Goal: Task Accomplishment & Management: Manage account settings

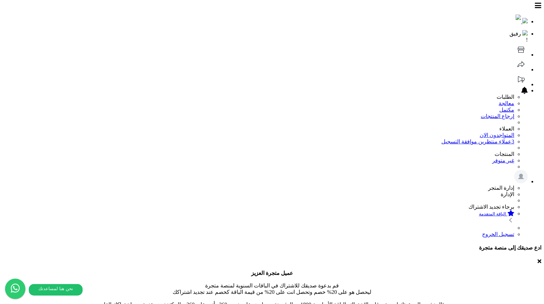
click at [514, 43] on icon at bounding box center [521, 50] width 14 height 14
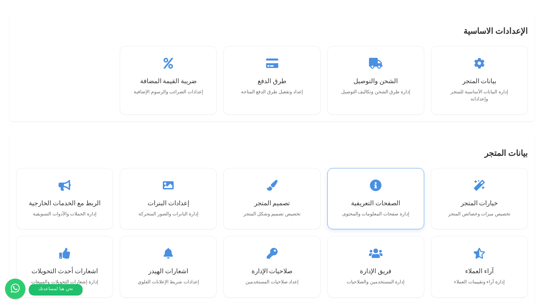
scroll to position [560, 0]
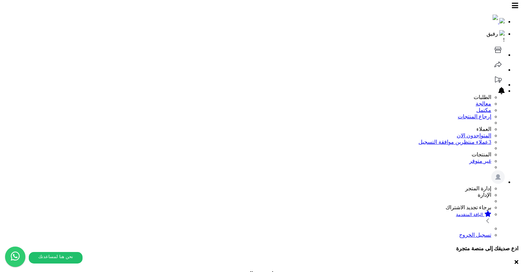
select select
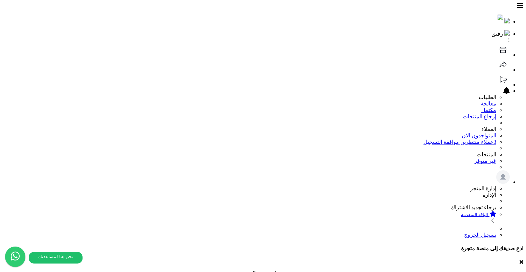
drag, startPoint x: 0, startPoint y: 0, endPoint x: 294, endPoint y: 56, distance: 299.5
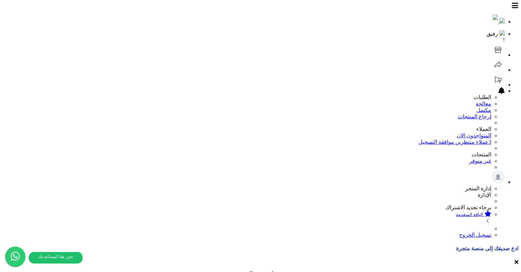
scroll to position [56, 0]
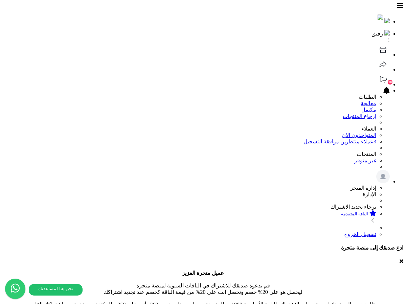
select select "*"
